Goal: Task Accomplishment & Management: Use online tool/utility

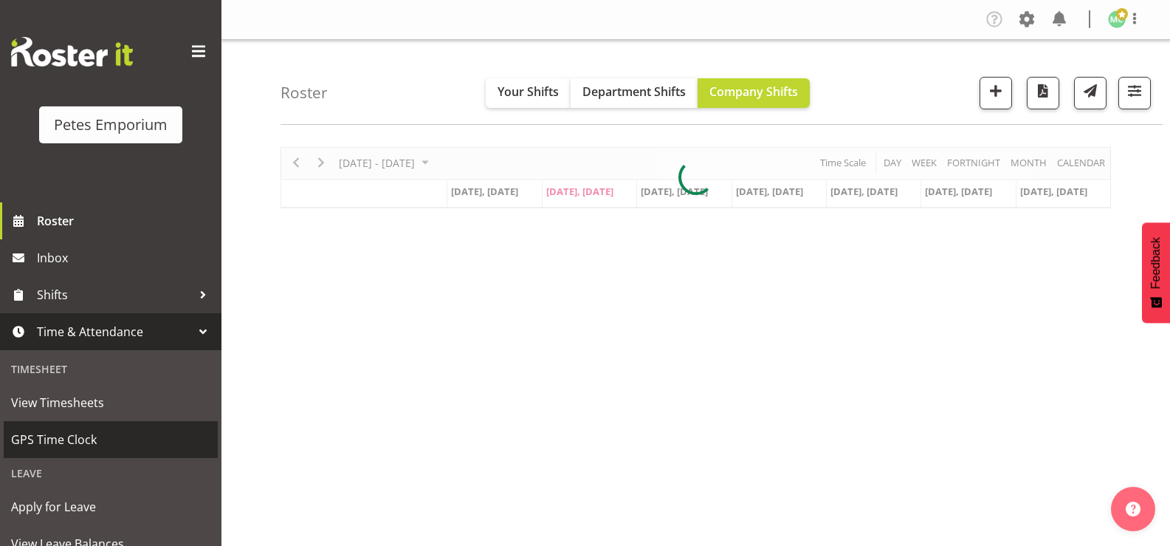
click at [27, 436] on span "GPS Time Clock" at bounding box center [110, 439] width 199 height 22
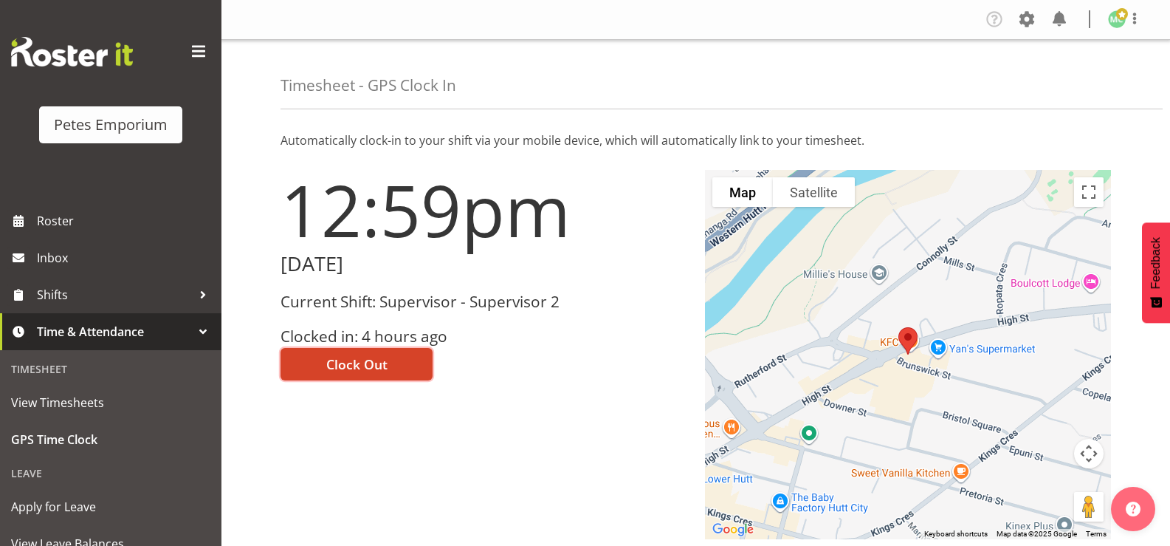
click at [379, 360] on span "Clock Out" at bounding box center [356, 363] width 61 height 19
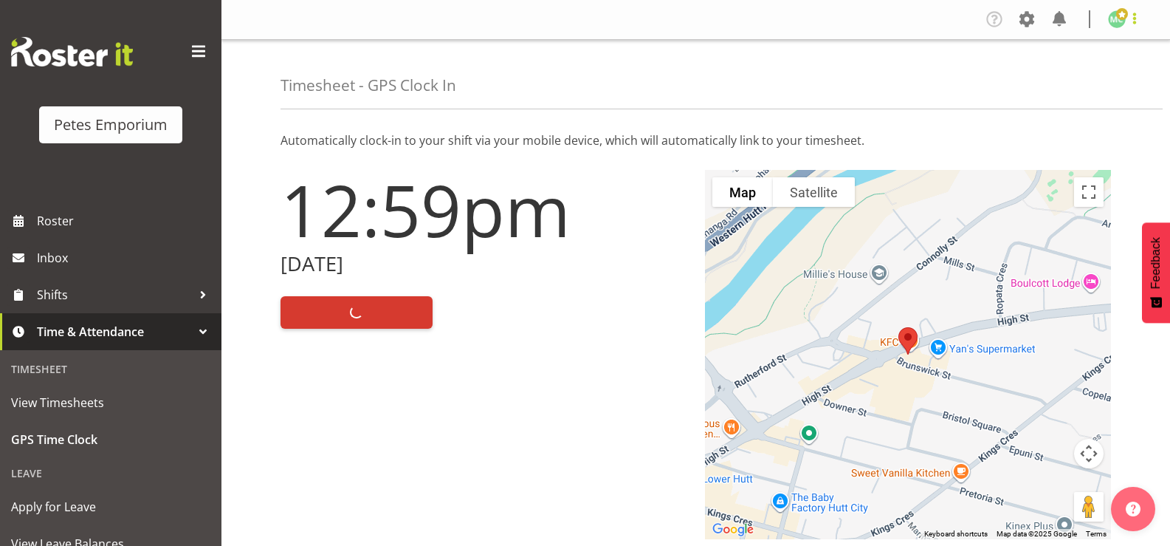
click at [1135, 21] on span at bounding box center [1135, 19] width 18 height 18
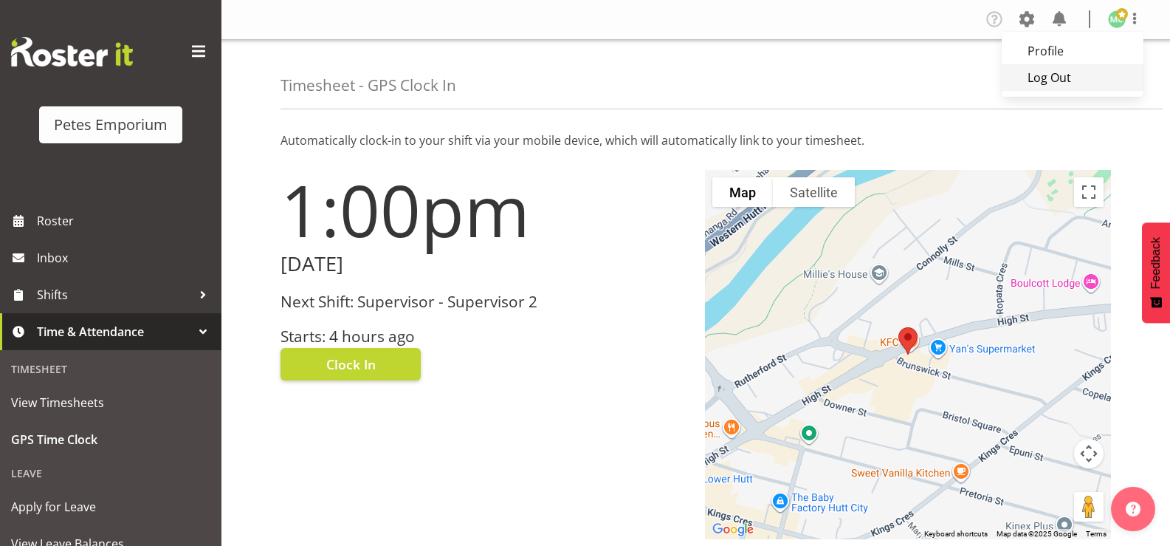
click at [1097, 76] on link "Log Out" at bounding box center [1073, 77] width 142 height 27
